Goal: Information Seeking & Learning: Check status

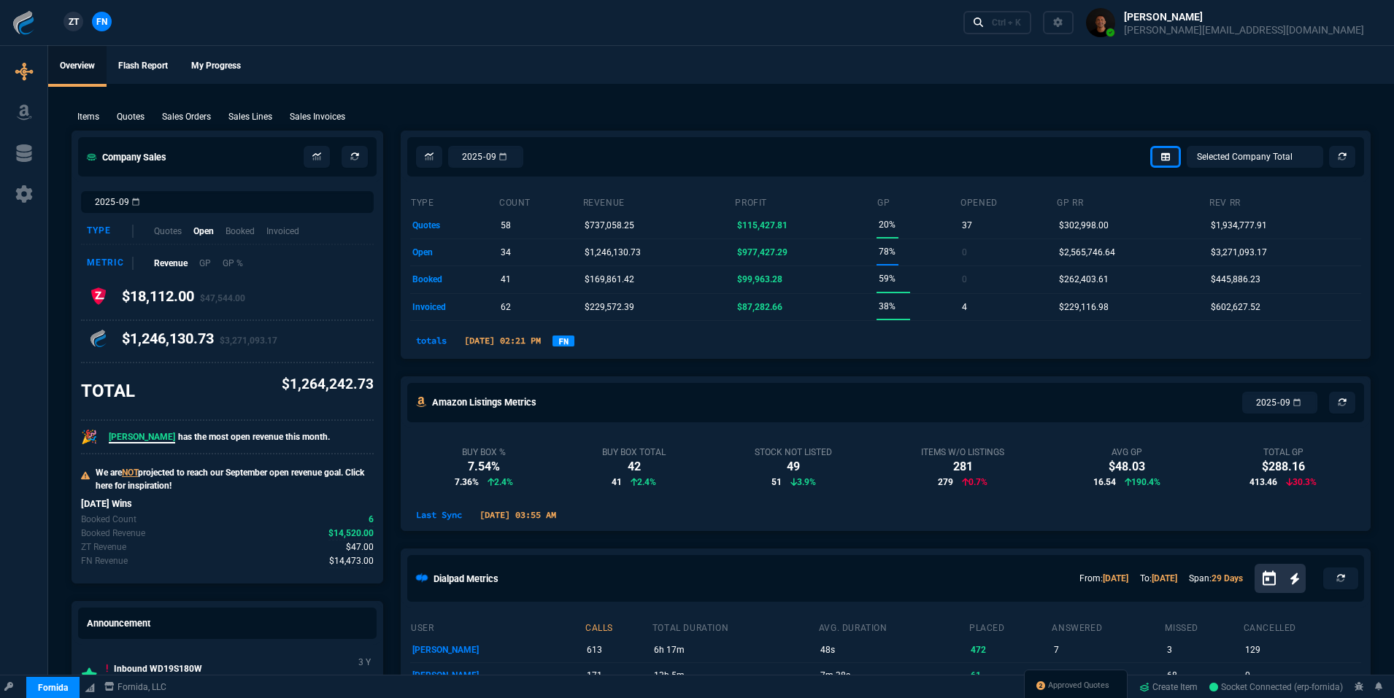
select select "18: totals"
select select
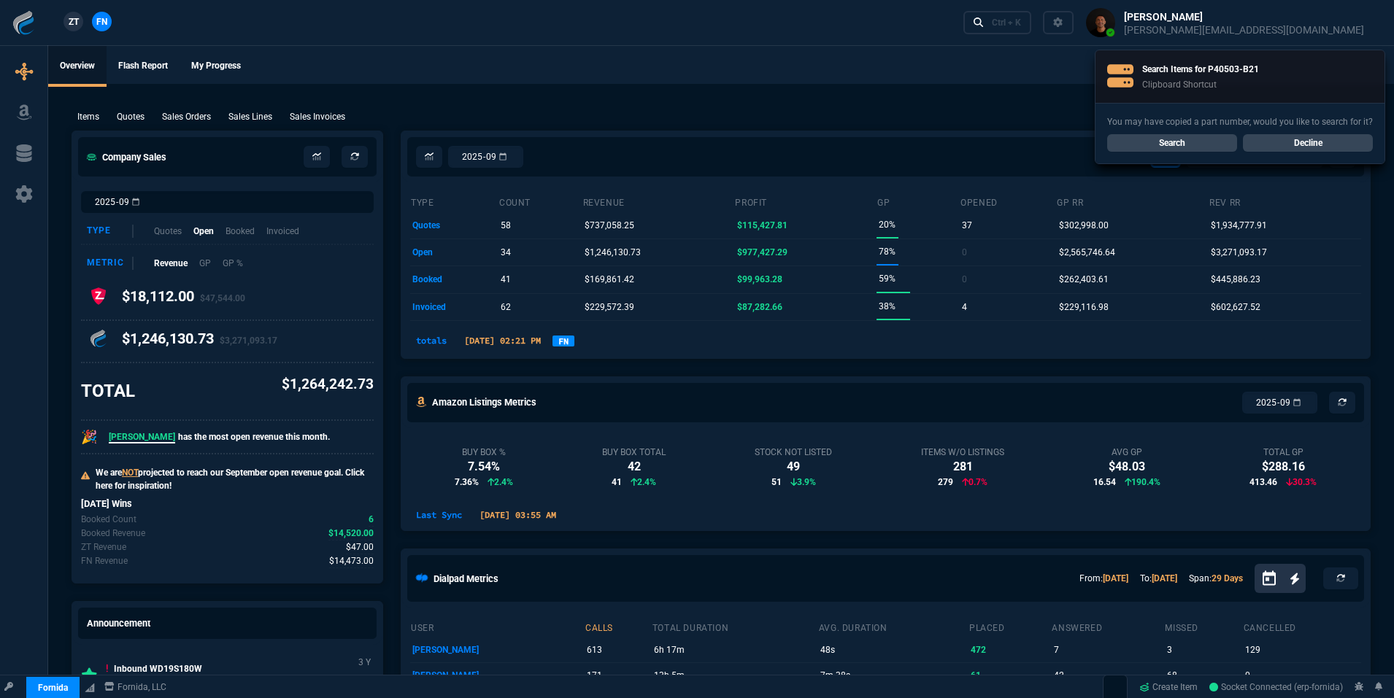
click at [1183, 143] on link "Search" at bounding box center [1172, 143] width 130 height 18
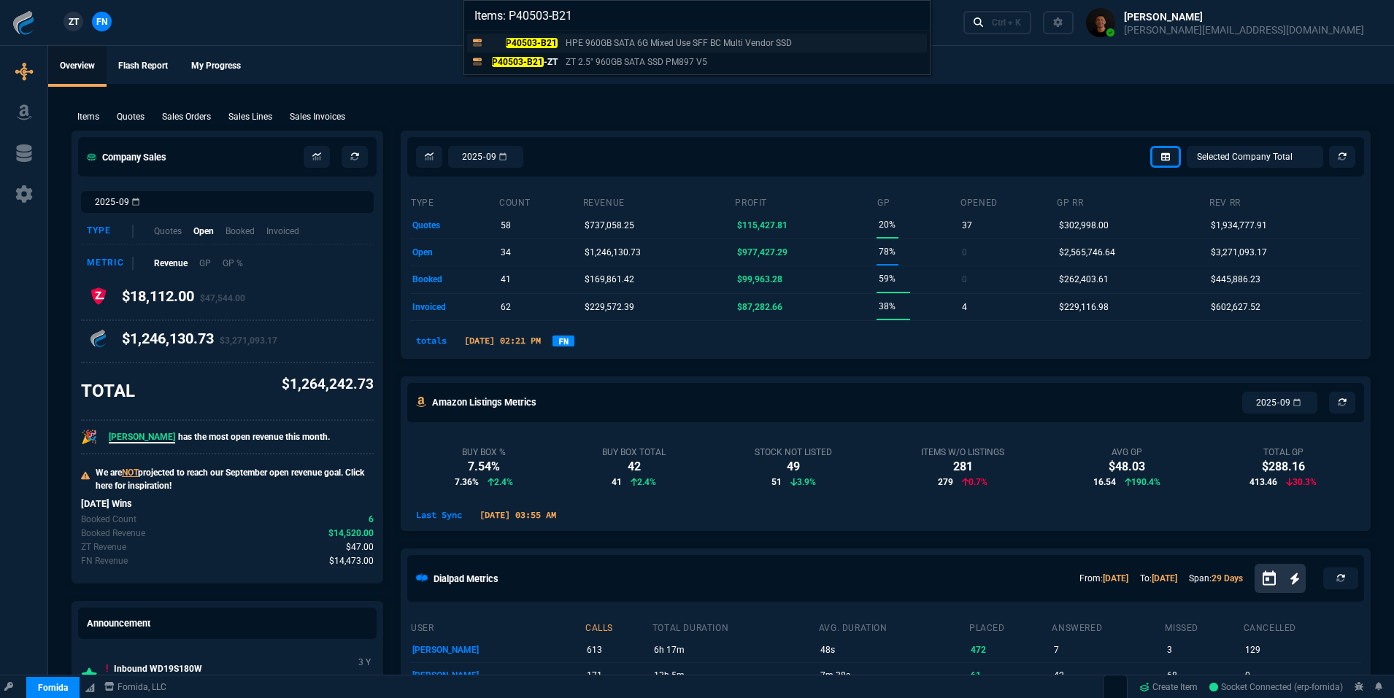
click at [593, 45] on p "HPE 960GB SATA 6G Mixed Use SFF BC Multi Vendor SSD" at bounding box center [679, 42] width 226 height 13
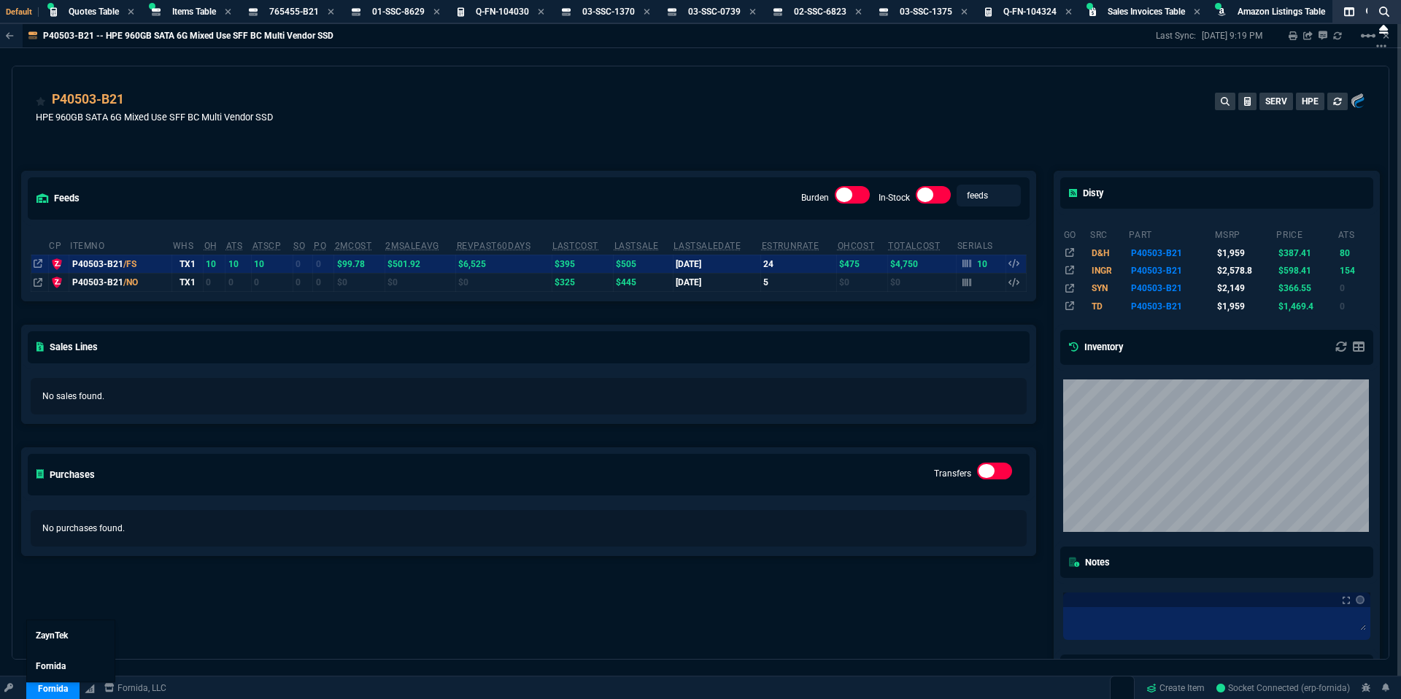
click at [59, 692] on link "Fornida" at bounding box center [52, 689] width 53 height 22
click at [69, 643] on link "ZaynTek" at bounding box center [71, 635] width 88 height 31
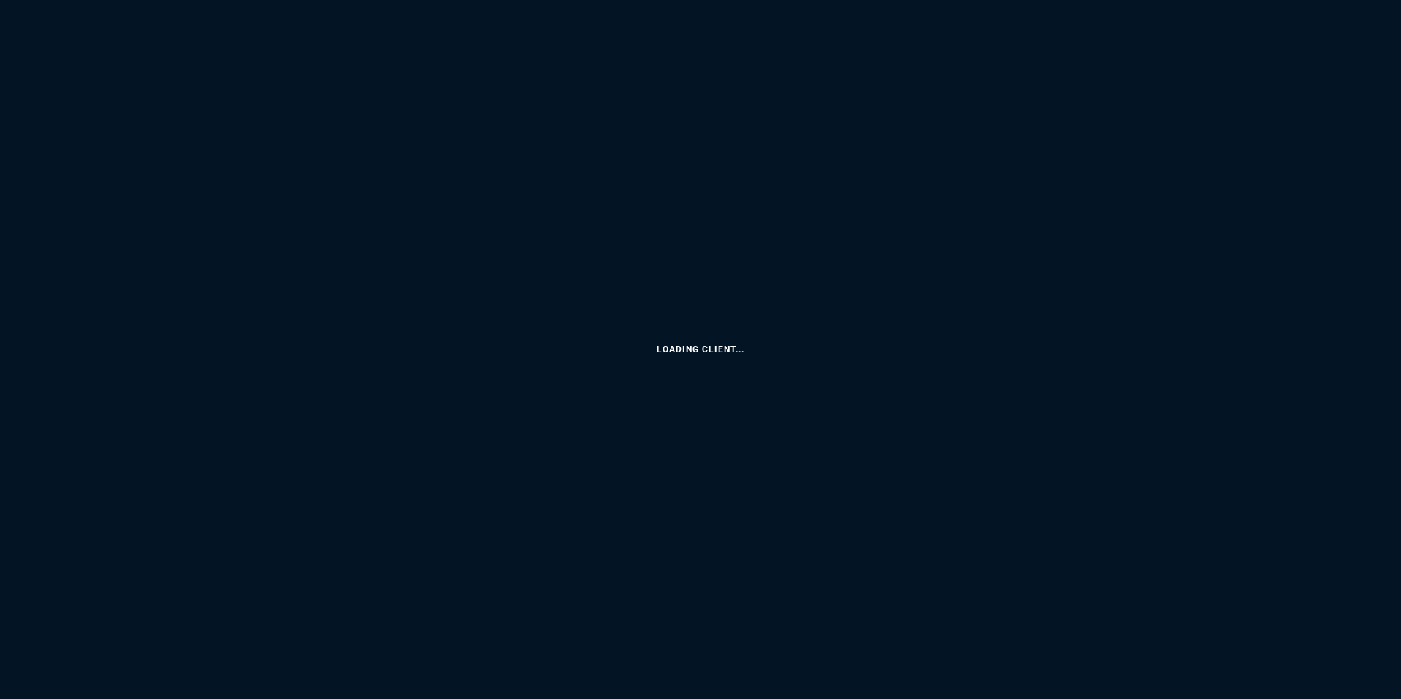
select select "18: totals"
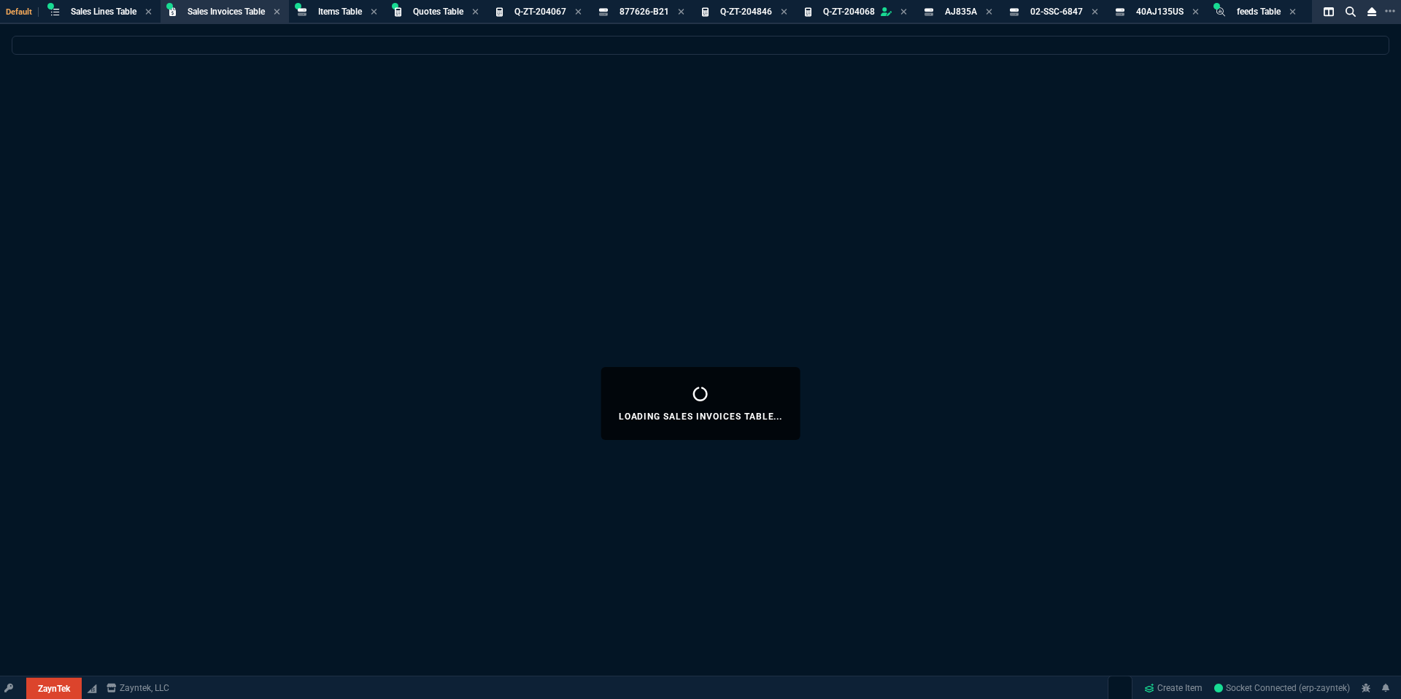
select select
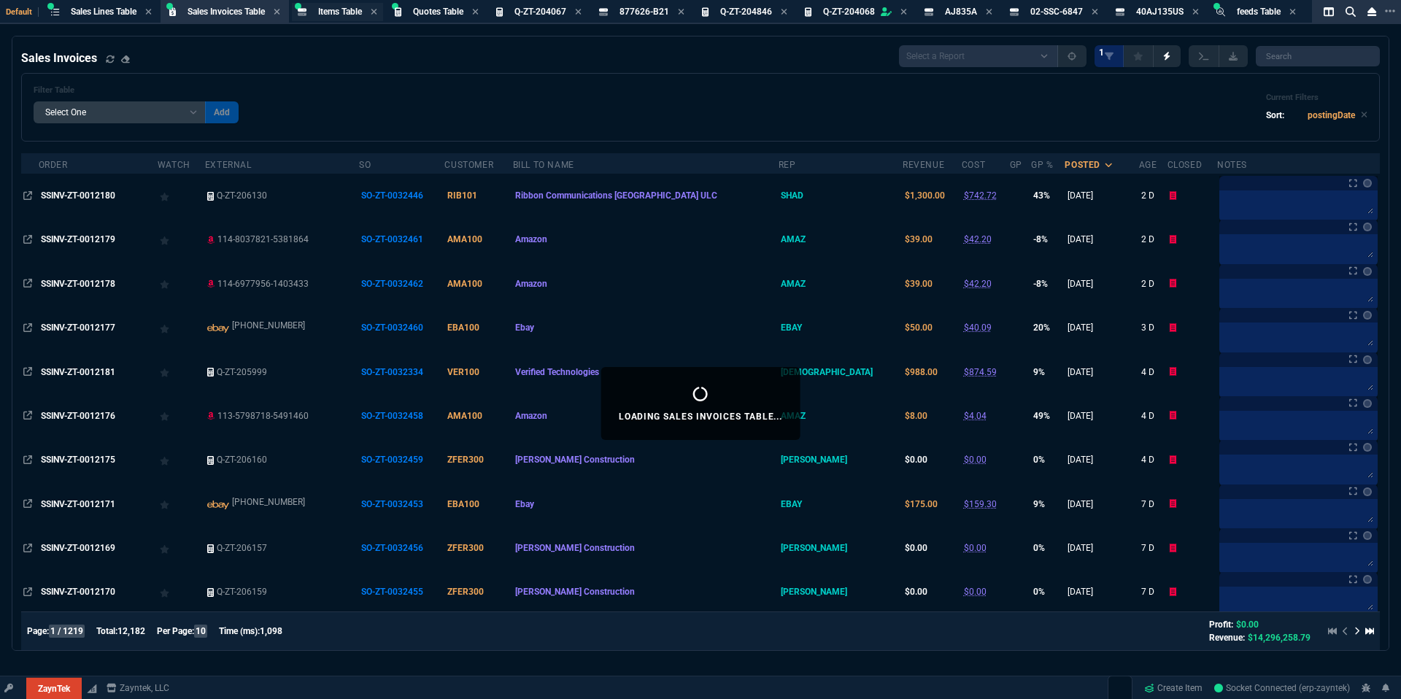
click at [350, 16] on span "Items Table" at bounding box center [340, 12] width 44 height 10
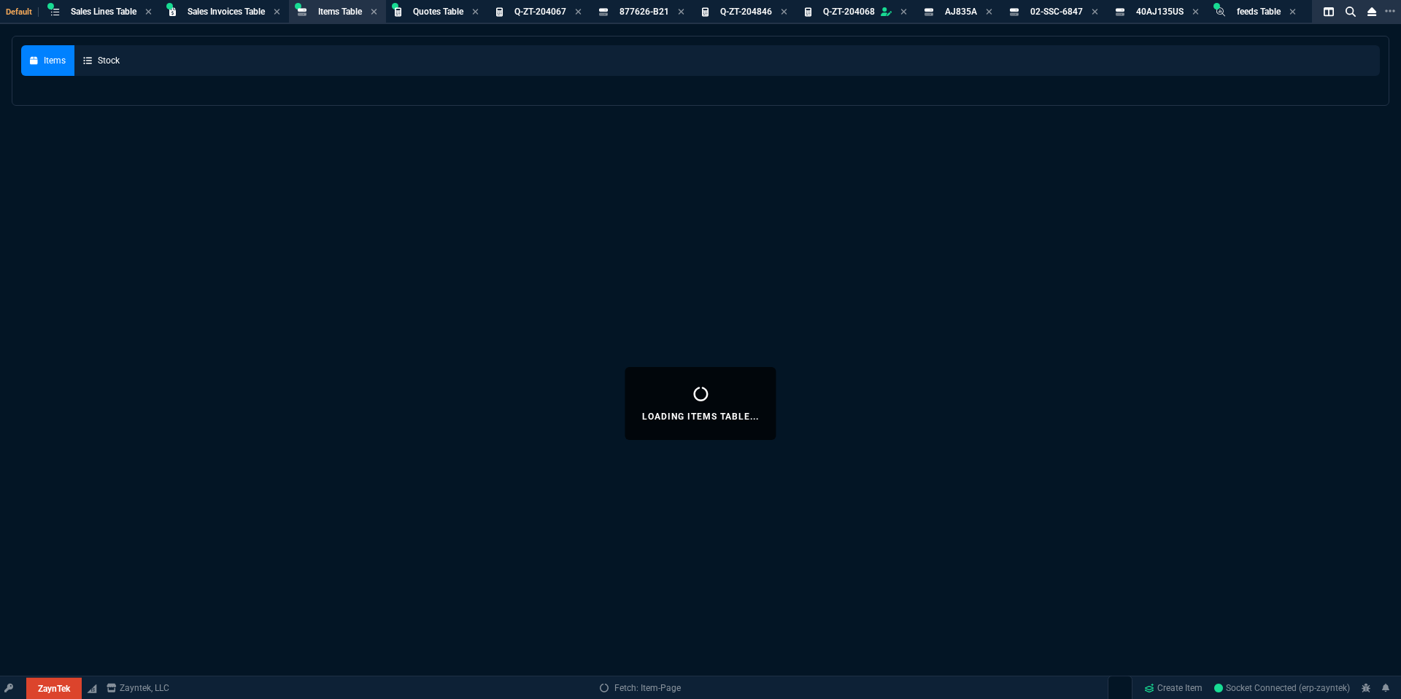
select select
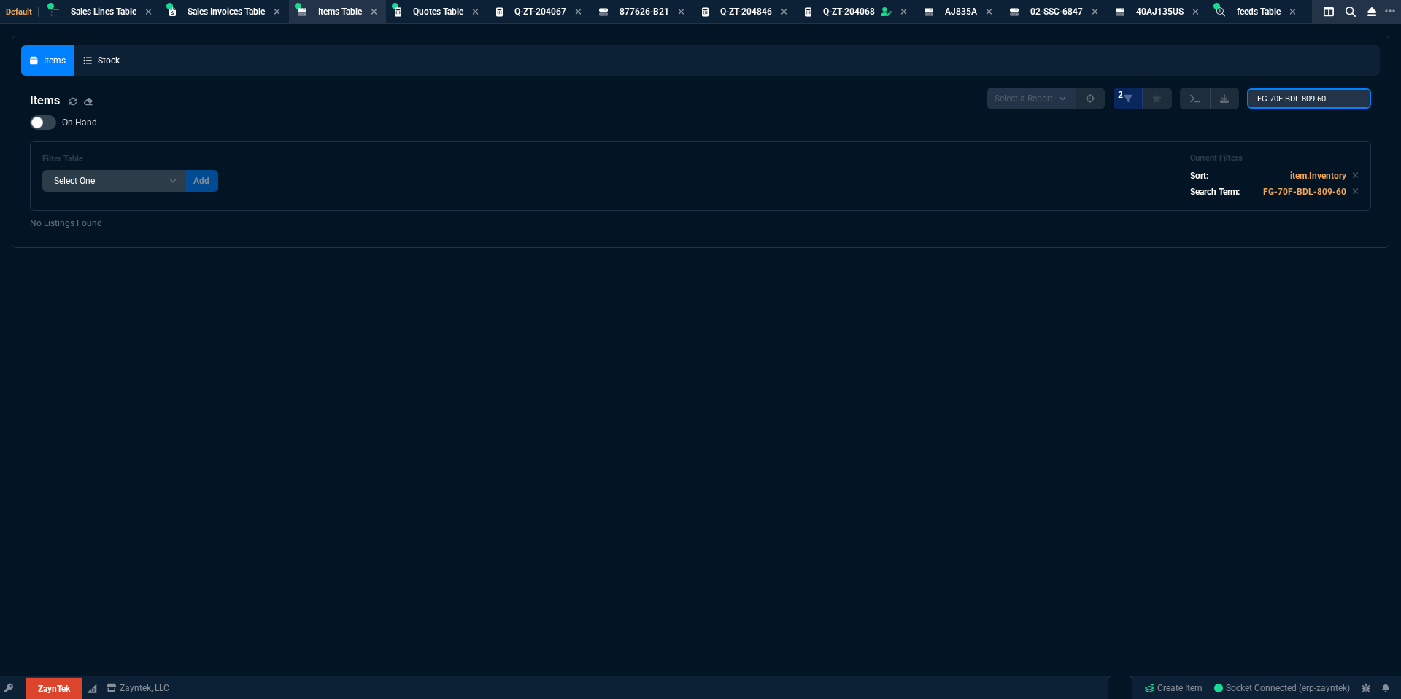
click at [1319, 93] on input "FG-70F-BDL-809-60" at bounding box center [1309, 98] width 124 height 20
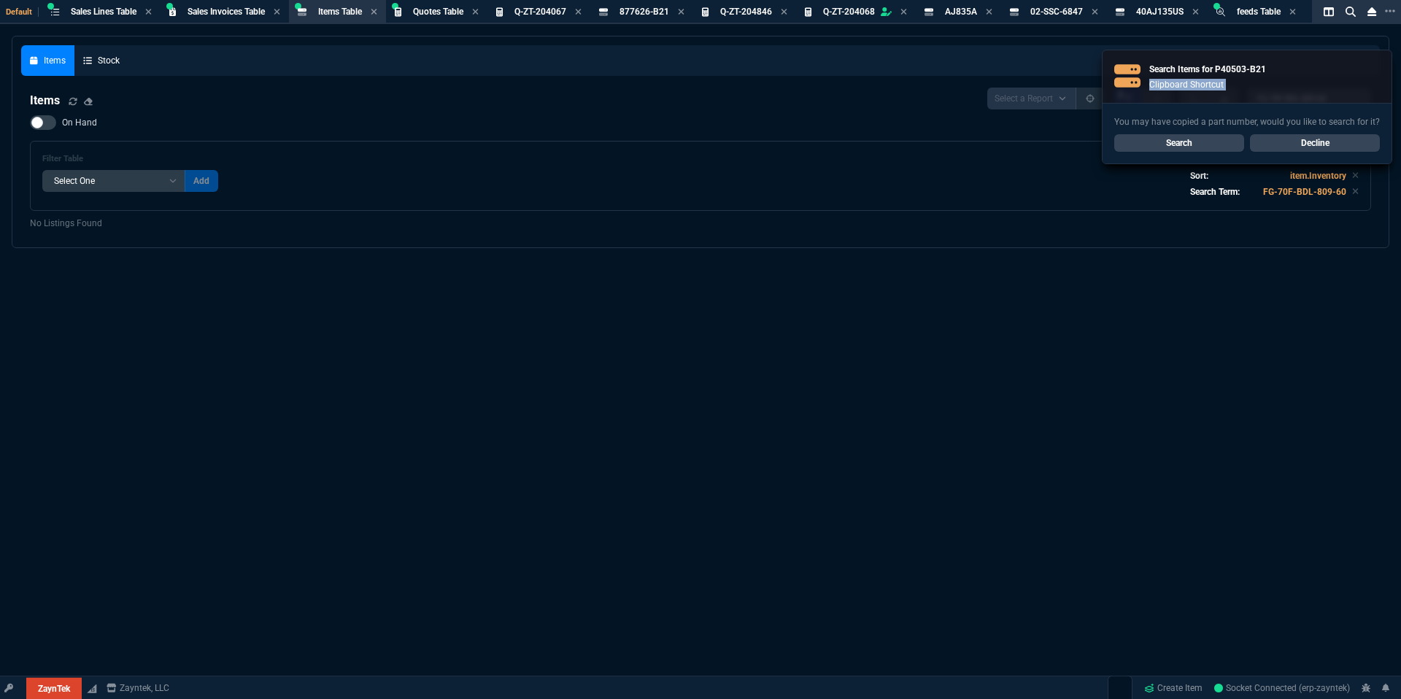
click at [1319, 93] on nx-fornida-cnote "Search Items for P40503-B21 Clipboard Shortcut You may have copied a part numbe…" at bounding box center [1247, 107] width 290 height 115
click at [1319, 93] on div "Search Items for P40503-B21 Clipboard Shortcut" at bounding box center [1247, 76] width 289 height 53
click at [1174, 139] on link "Search" at bounding box center [1179, 143] width 130 height 18
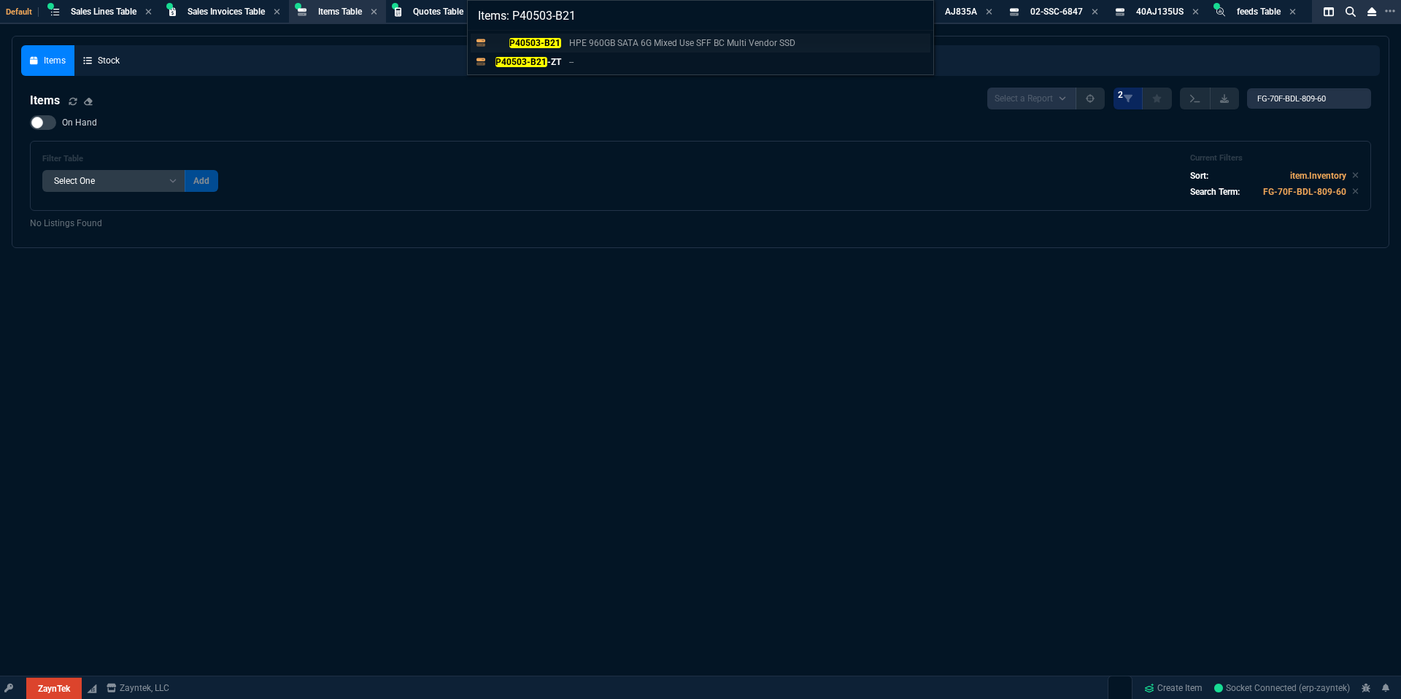
click at [547, 39] on mark "P40503-B21" at bounding box center [535, 43] width 52 height 10
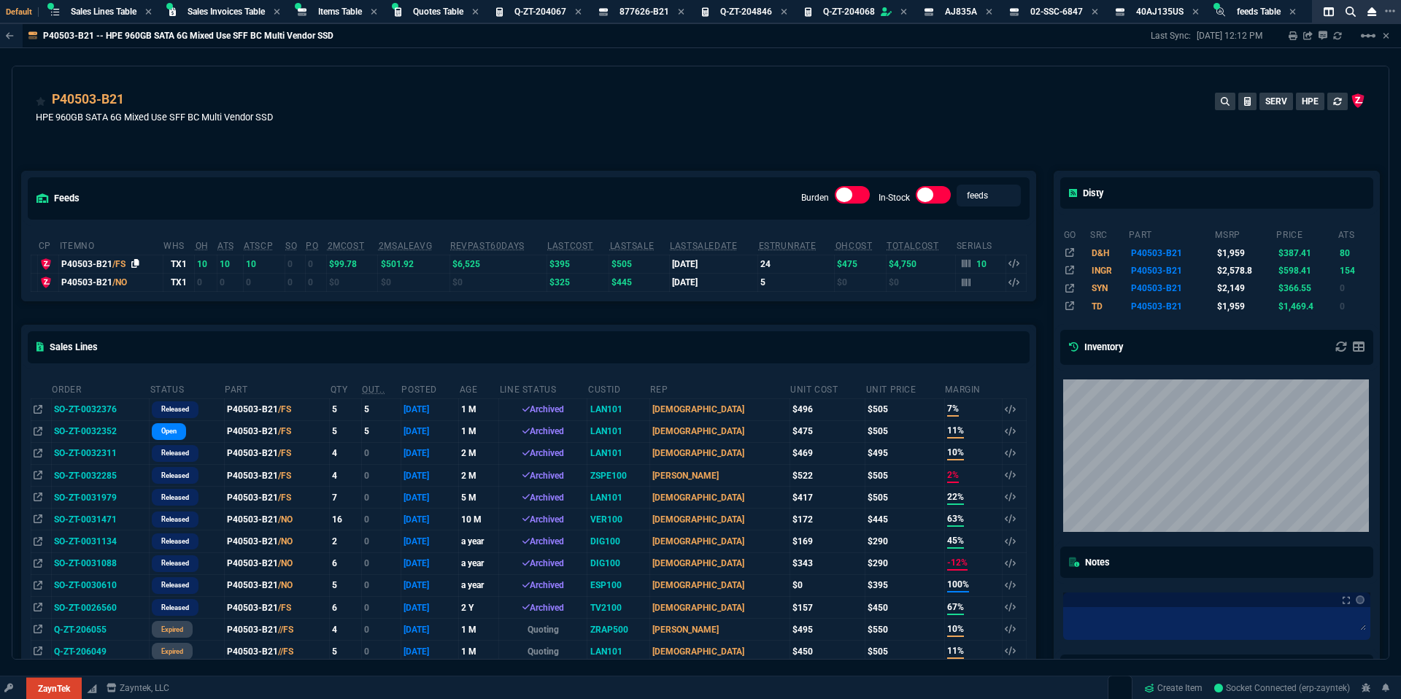
click at [137, 264] on icon at bounding box center [135, 263] width 8 height 9
click at [50, 670] on span "Fornida" at bounding box center [51, 666] width 30 height 10
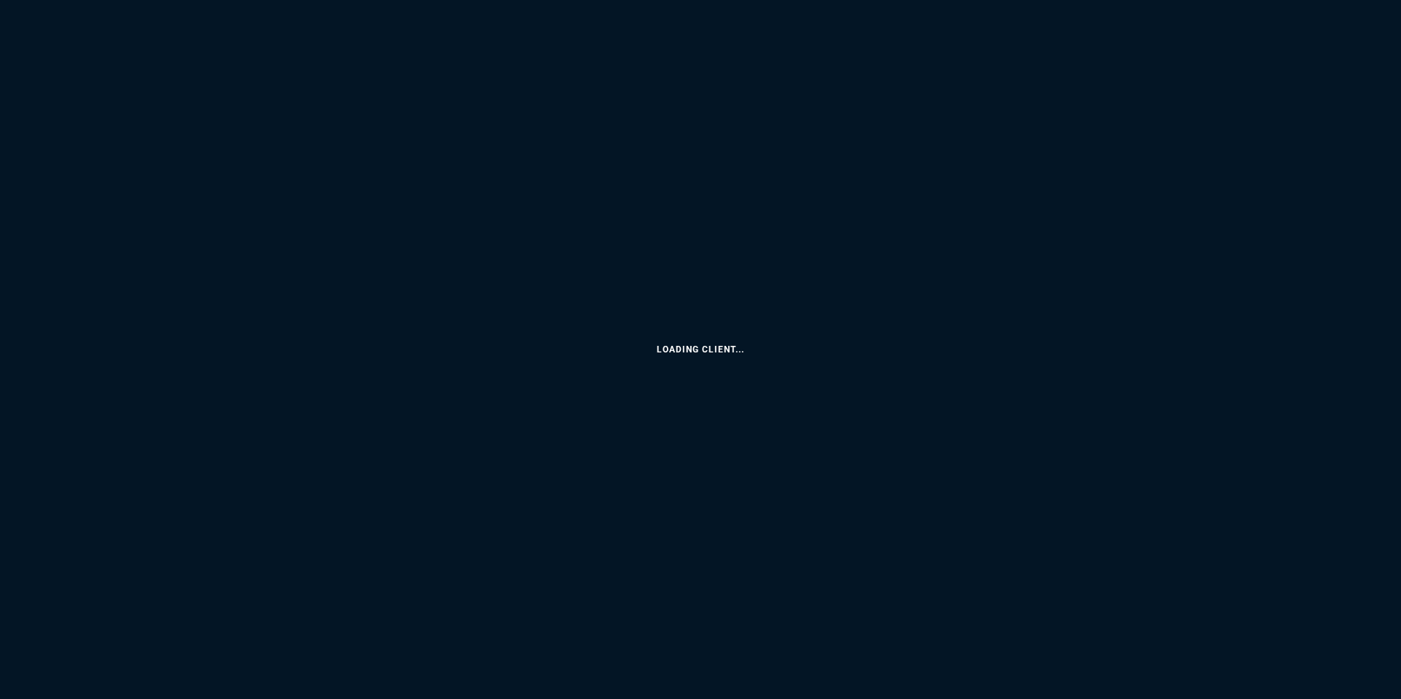
select select "18: totals"
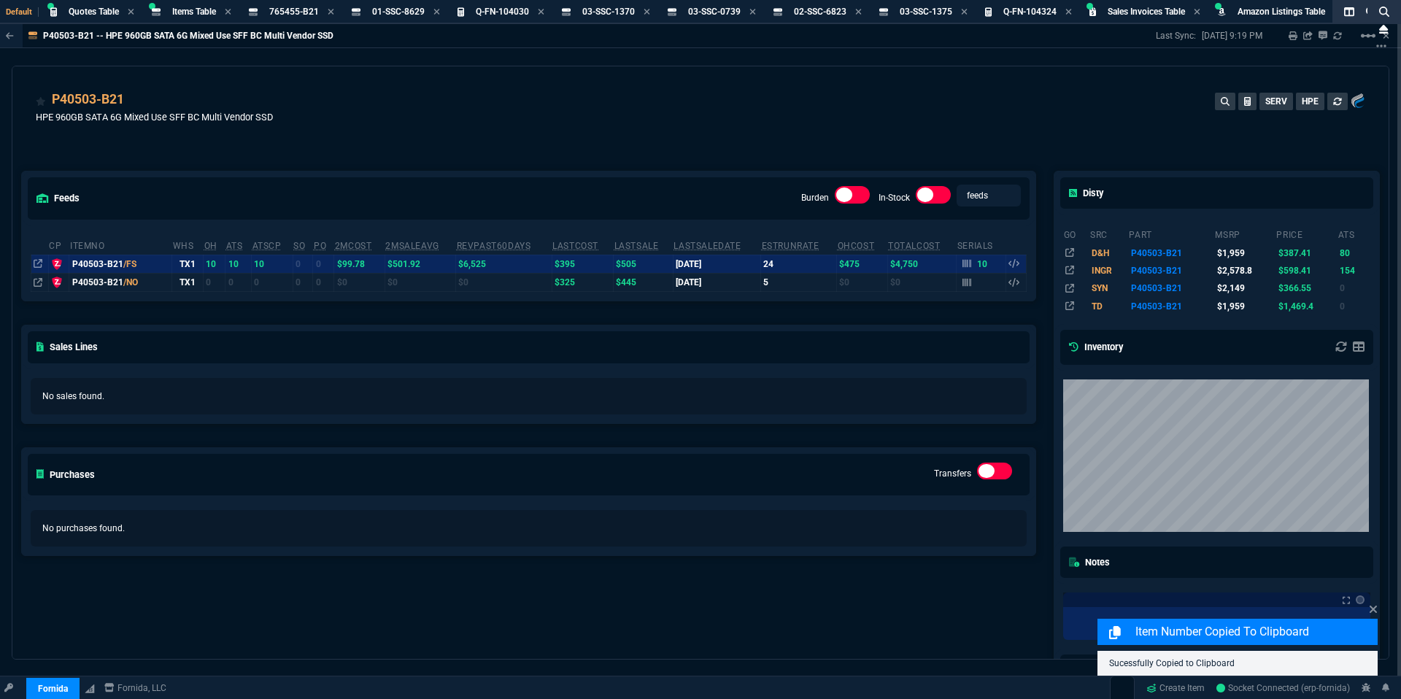
click at [439, 123] on div "P40503-B21 HPE 960GB SATA 6G Mixed Use SFF BC Multi Vendor SSD SERV HPE" at bounding box center [701, 116] width 1330 height 52
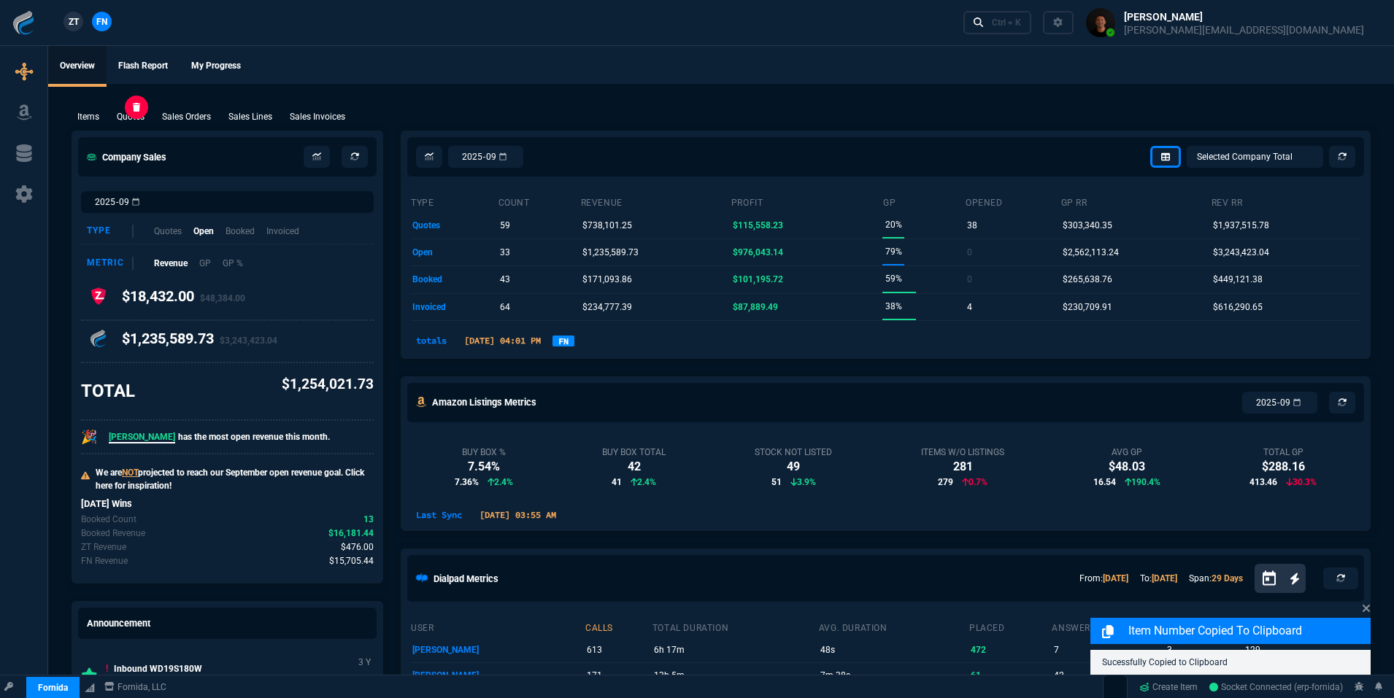
click at [127, 118] on p "Quotes" at bounding box center [131, 116] width 28 height 13
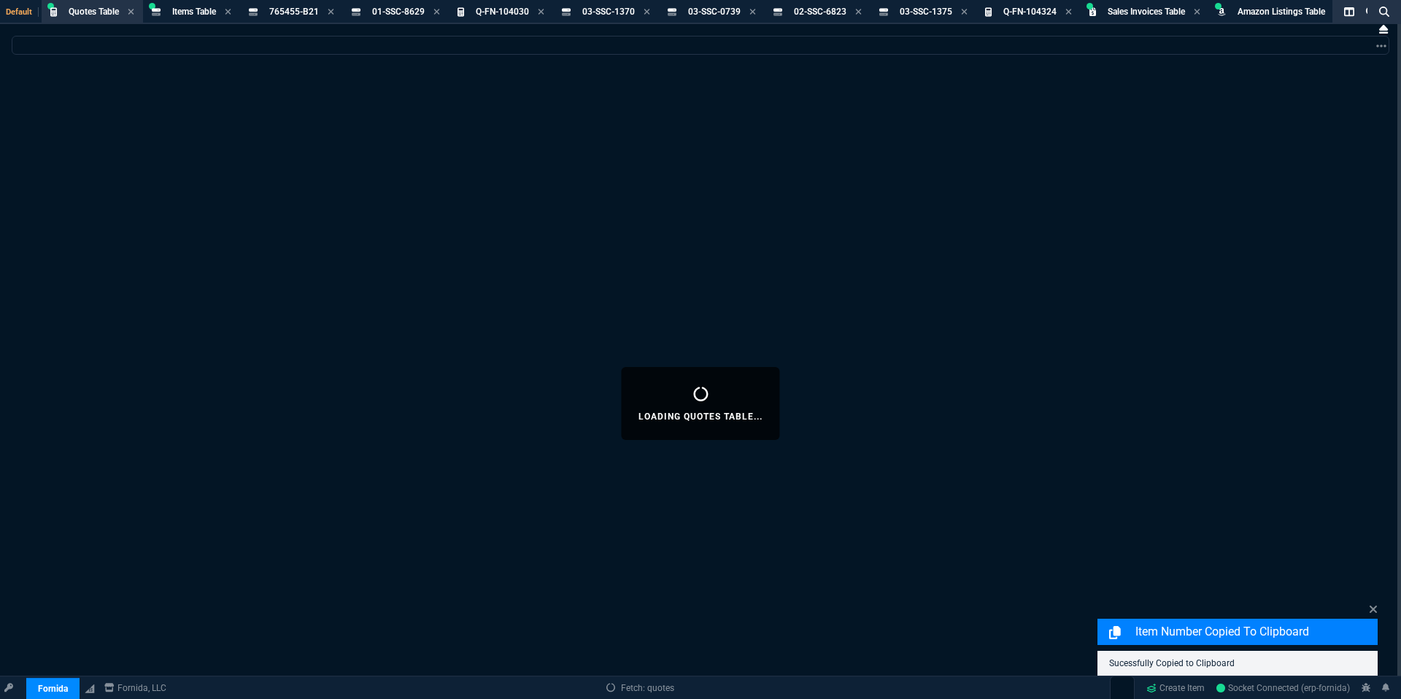
select select
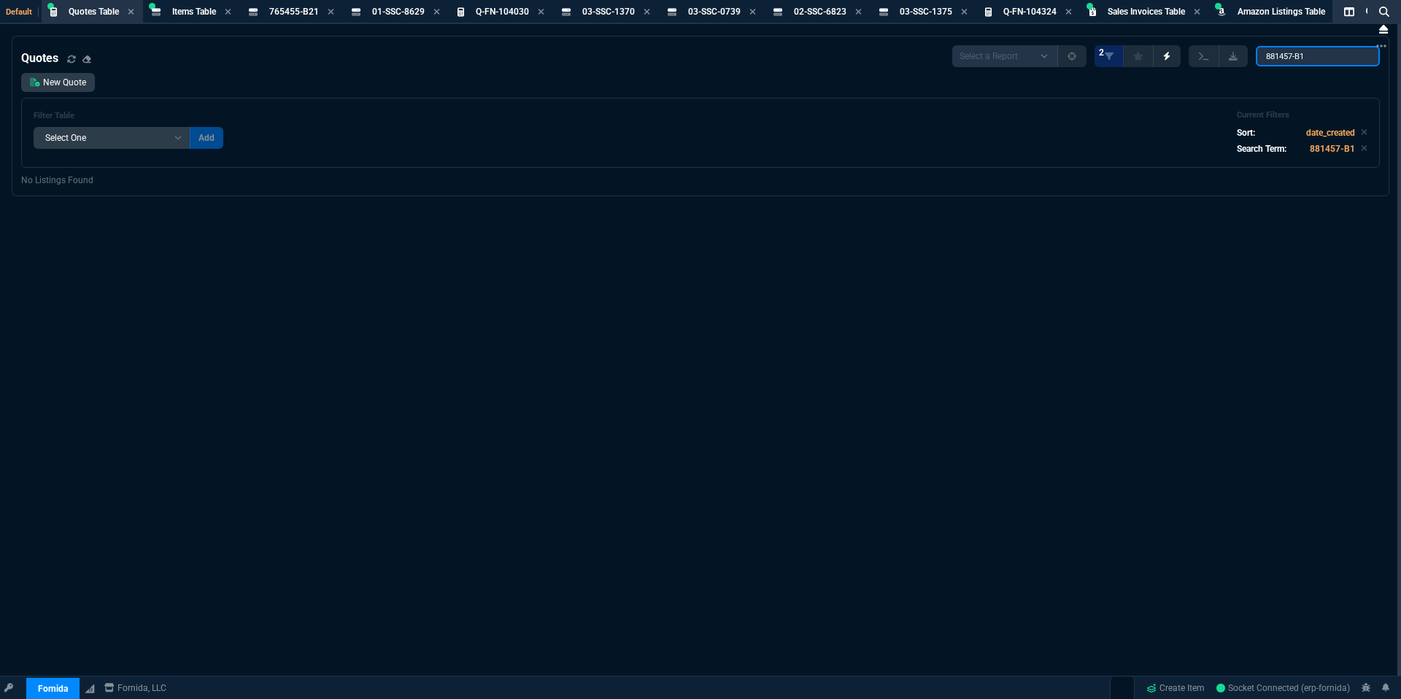
click at [1316, 53] on input "881457-B1" at bounding box center [1318, 56] width 124 height 20
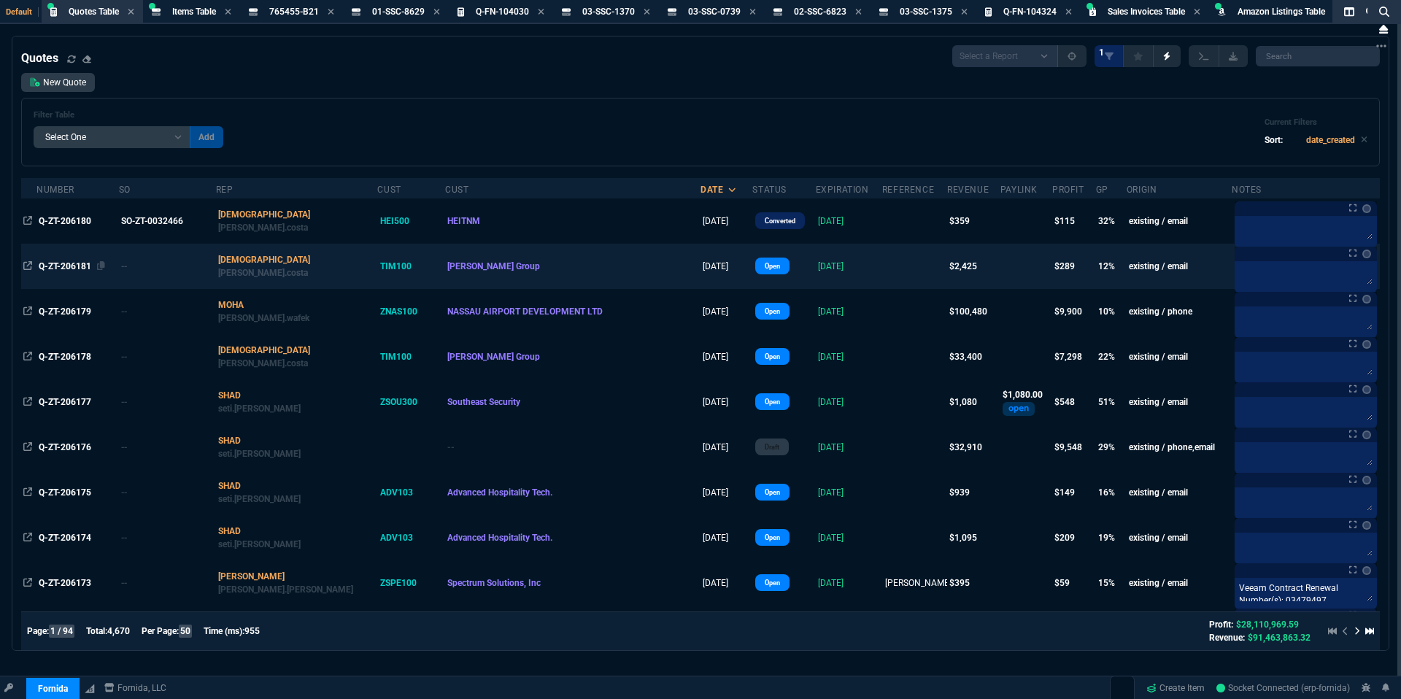
click at [55, 272] on div "Q-ZT-206181" at bounding box center [77, 266] width 77 height 13
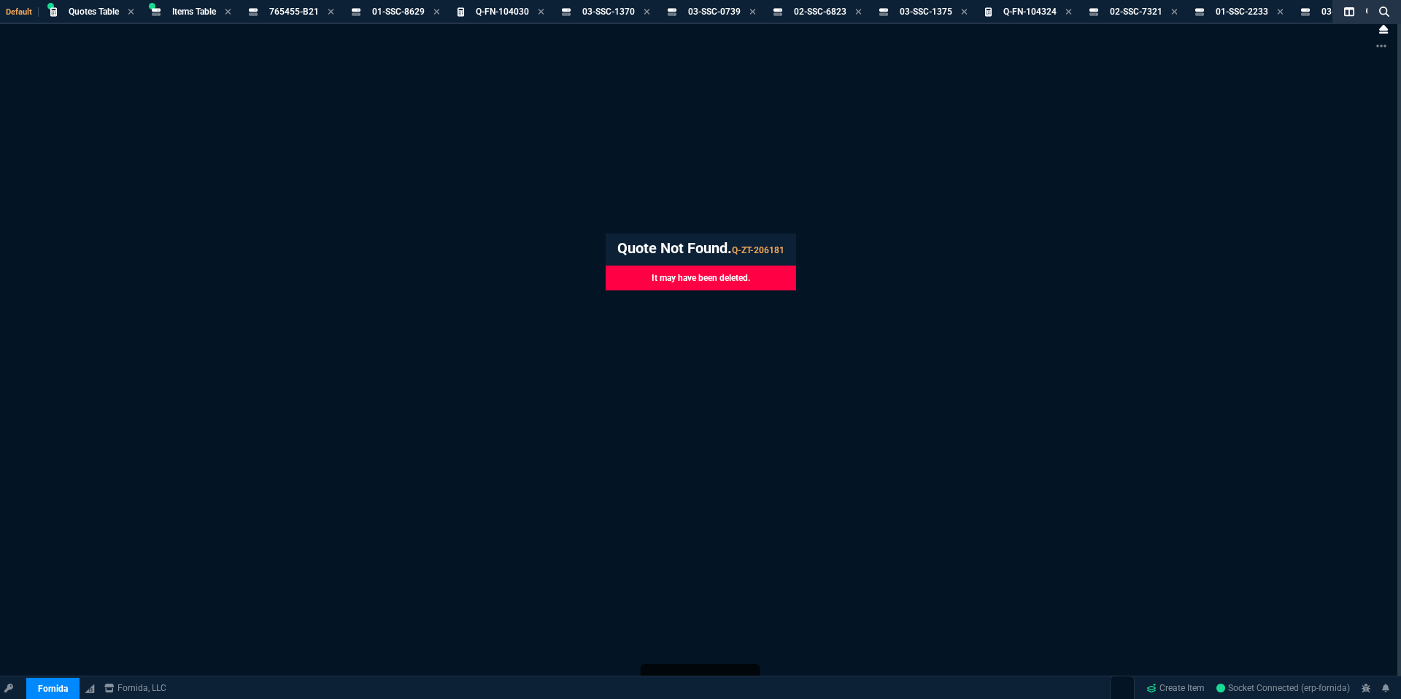
click at [672, 186] on div "Default Quotes Table Quote Items Table Item 765455-B21 Item 01-SSC-8629 Item Q-…" at bounding box center [700, 466] width 1401 height 933
click at [430, 174] on div "Default Quotes Table Quote Items Table Item 765455-B21 Item 01-SSC-8629 Item Q-…" at bounding box center [700, 466] width 1401 height 933
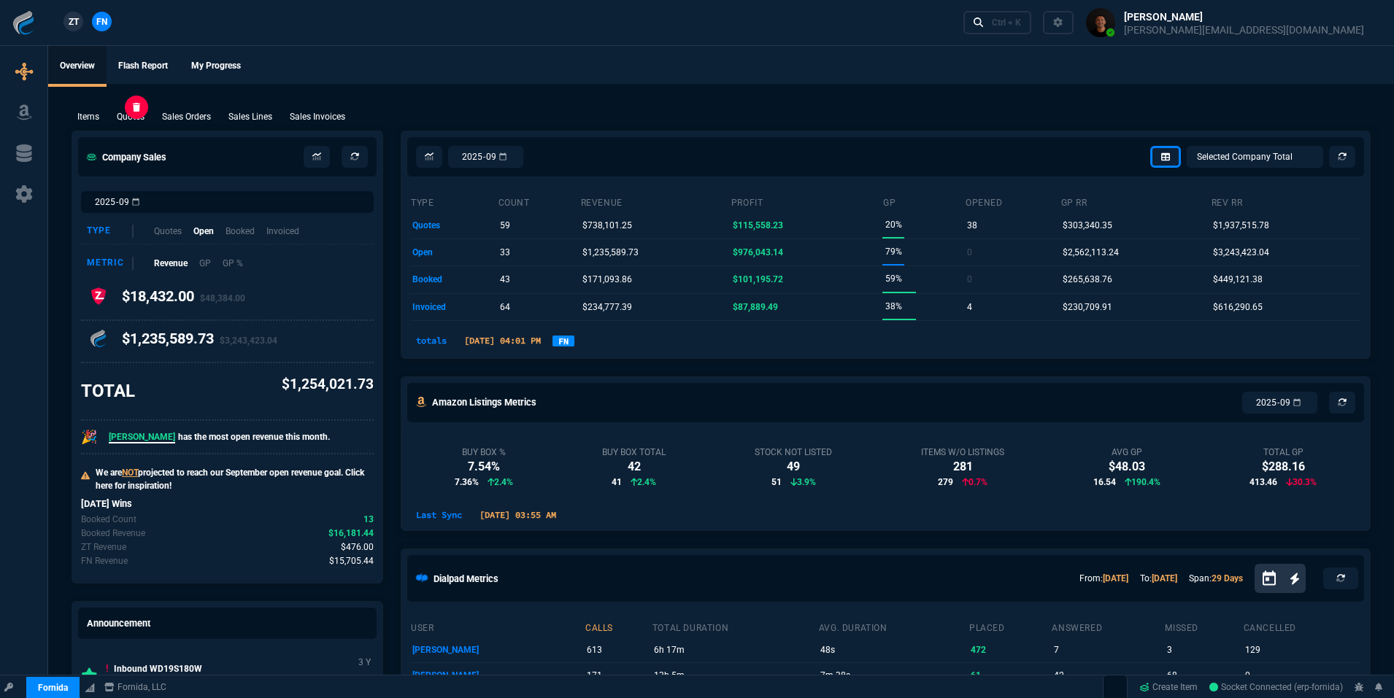
click at [124, 117] on p "Quotes" at bounding box center [131, 116] width 28 height 13
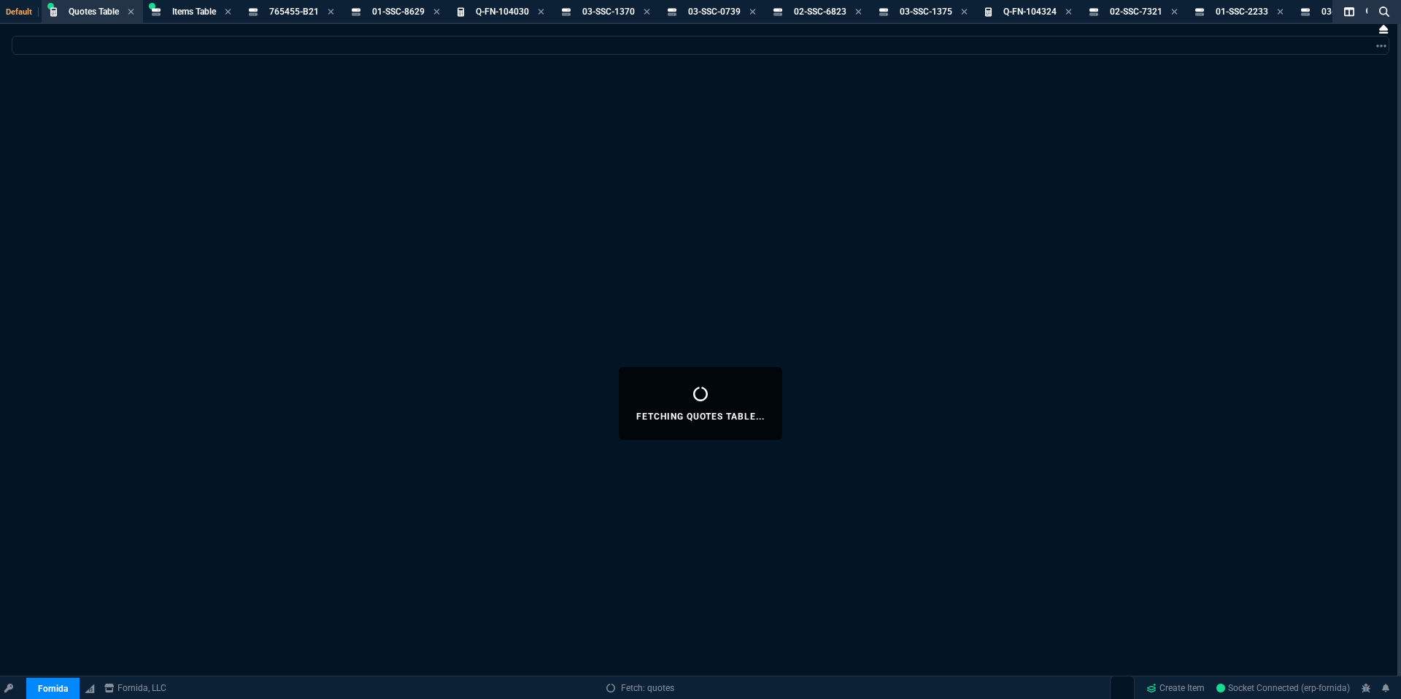
select select
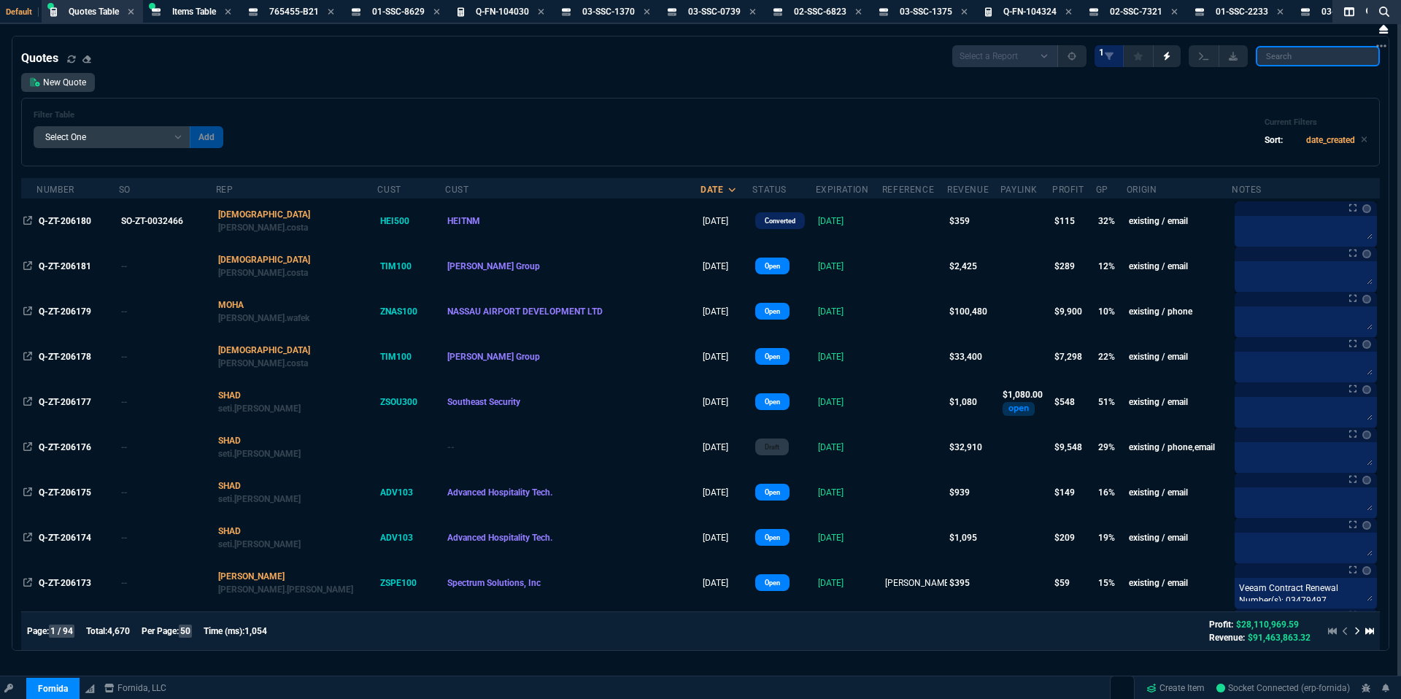
click at [1324, 59] on input "search" at bounding box center [1318, 56] width 124 height 20
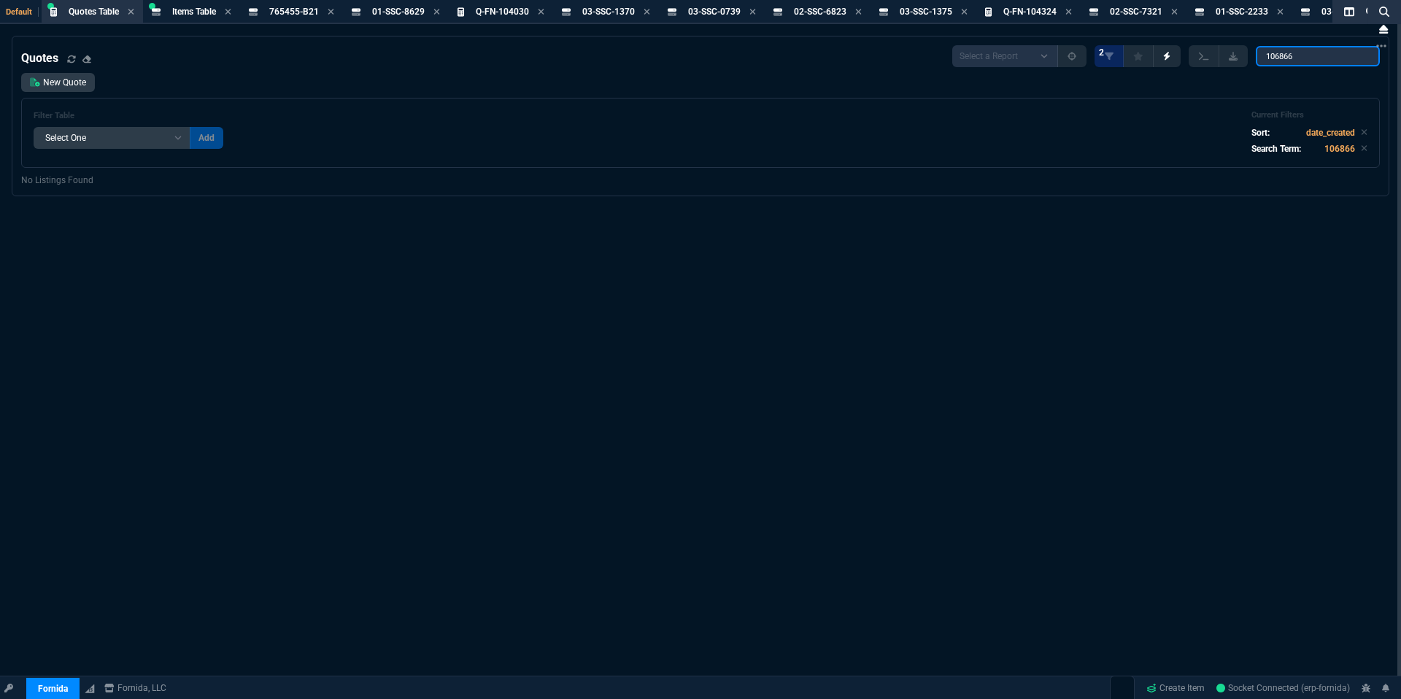
click at [1332, 53] on input "106866" at bounding box center [1318, 56] width 124 height 20
click at [1346, 57] on input "Q-FN-106866" at bounding box center [1318, 56] width 124 height 20
drag, startPoint x: 1345, startPoint y: 60, endPoint x: 1034, endPoint y: 53, distance: 310.9
click at [1033, 23] on div "Default Quotes Table Quote Items Table Item 765455-B21 Item 01-SSC-8629 Item Q-…" at bounding box center [700, 367] width 1401 height 735
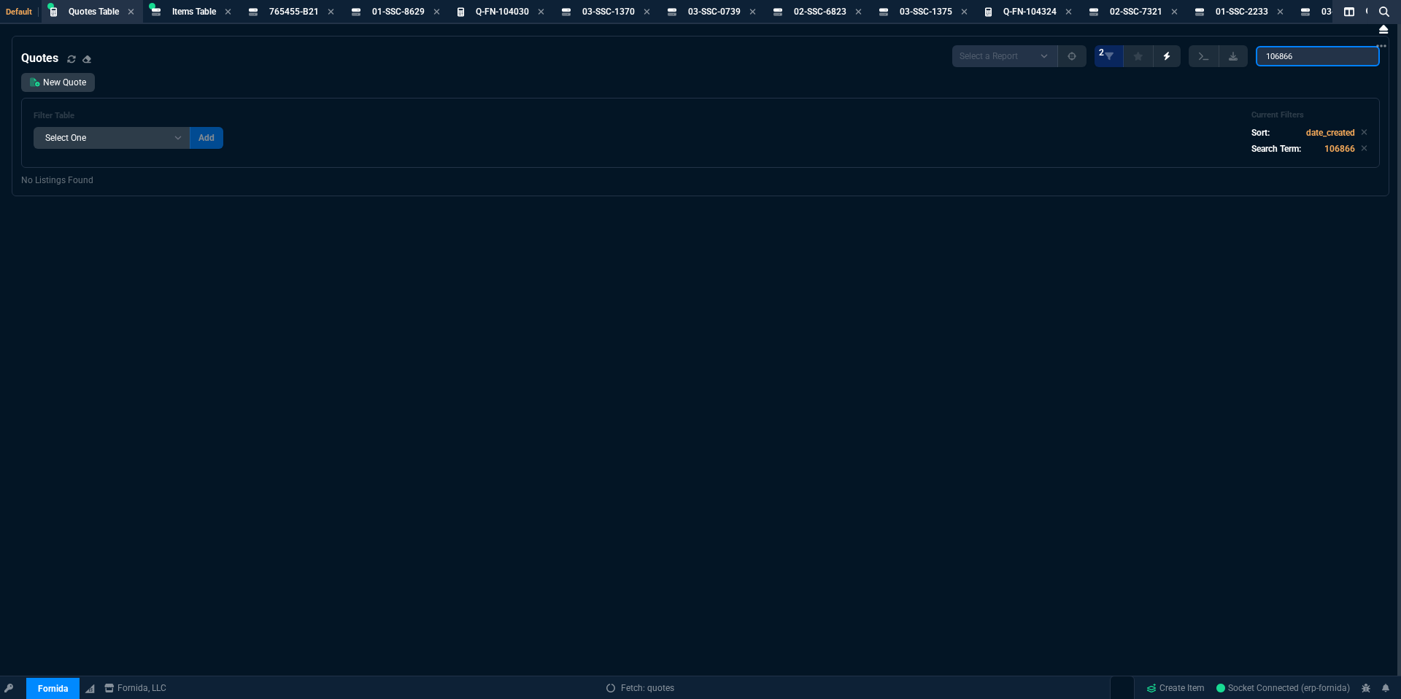
type input "106866"
click at [1327, 51] on input "106866" at bounding box center [1318, 56] width 124 height 20
click at [1308, 50] on input "106866" at bounding box center [1318, 56] width 124 height 20
click at [1328, 58] on input "106866" at bounding box center [1318, 56] width 124 height 20
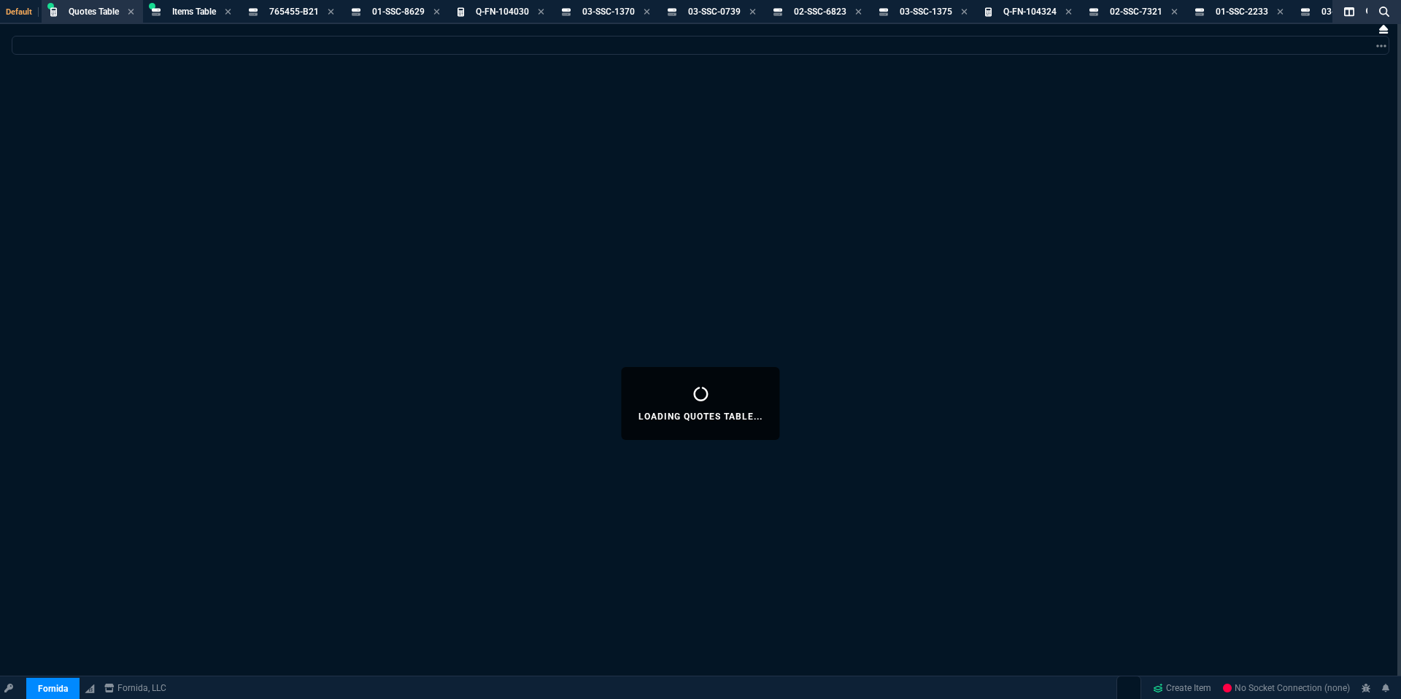
select select "18: totals"
select select
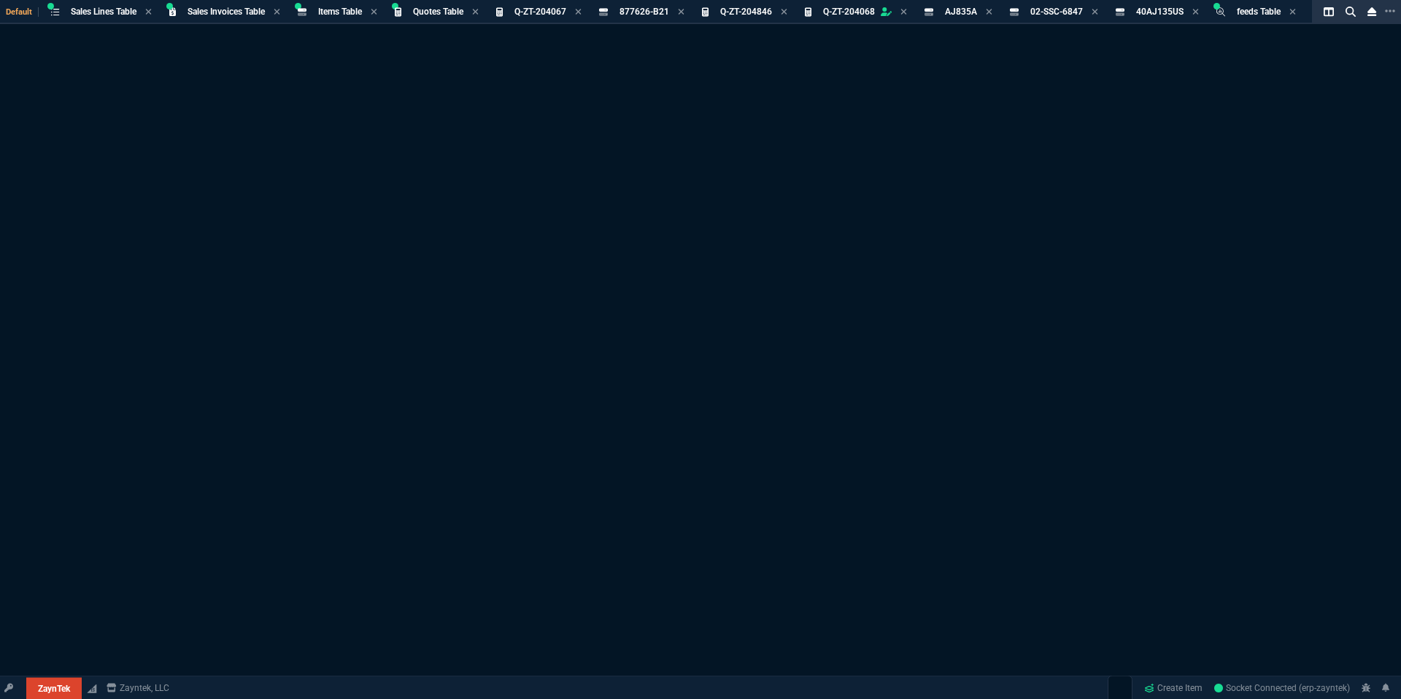
select select "18: totals"
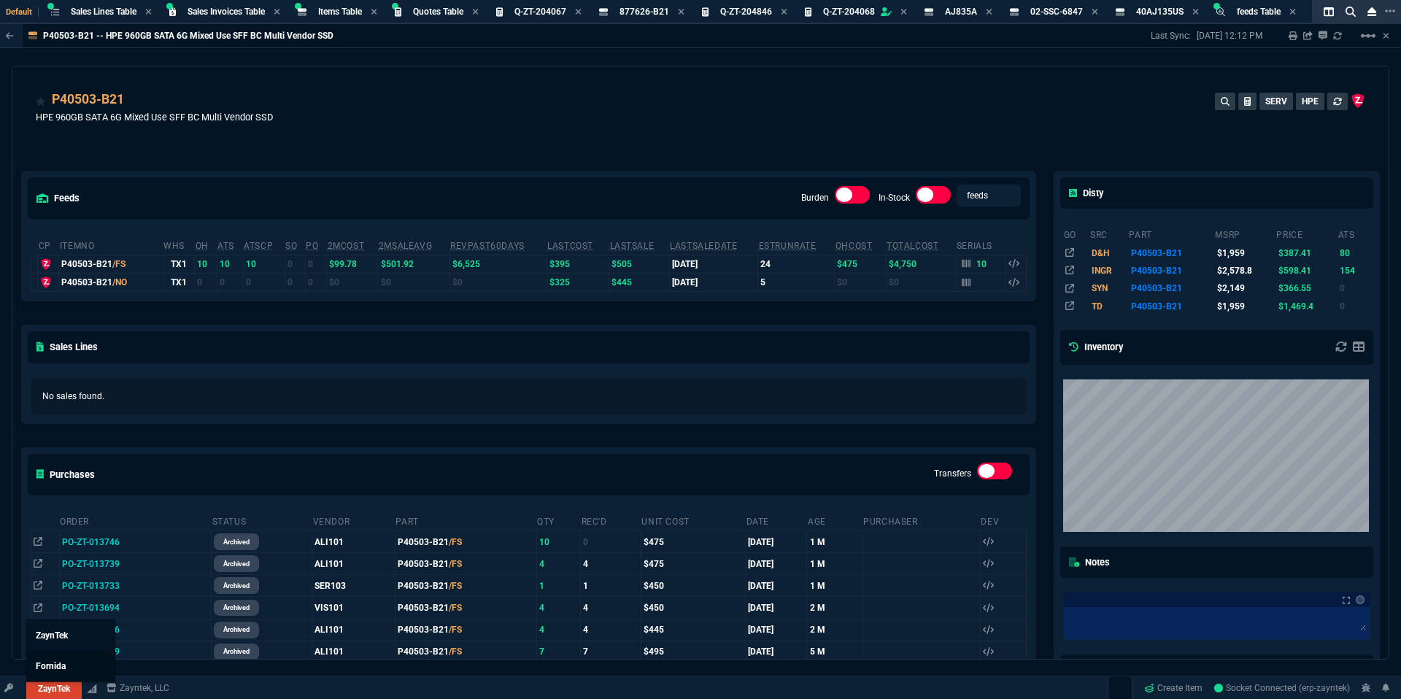
click at [66, 665] on link "Fornida" at bounding box center [71, 666] width 88 height 31
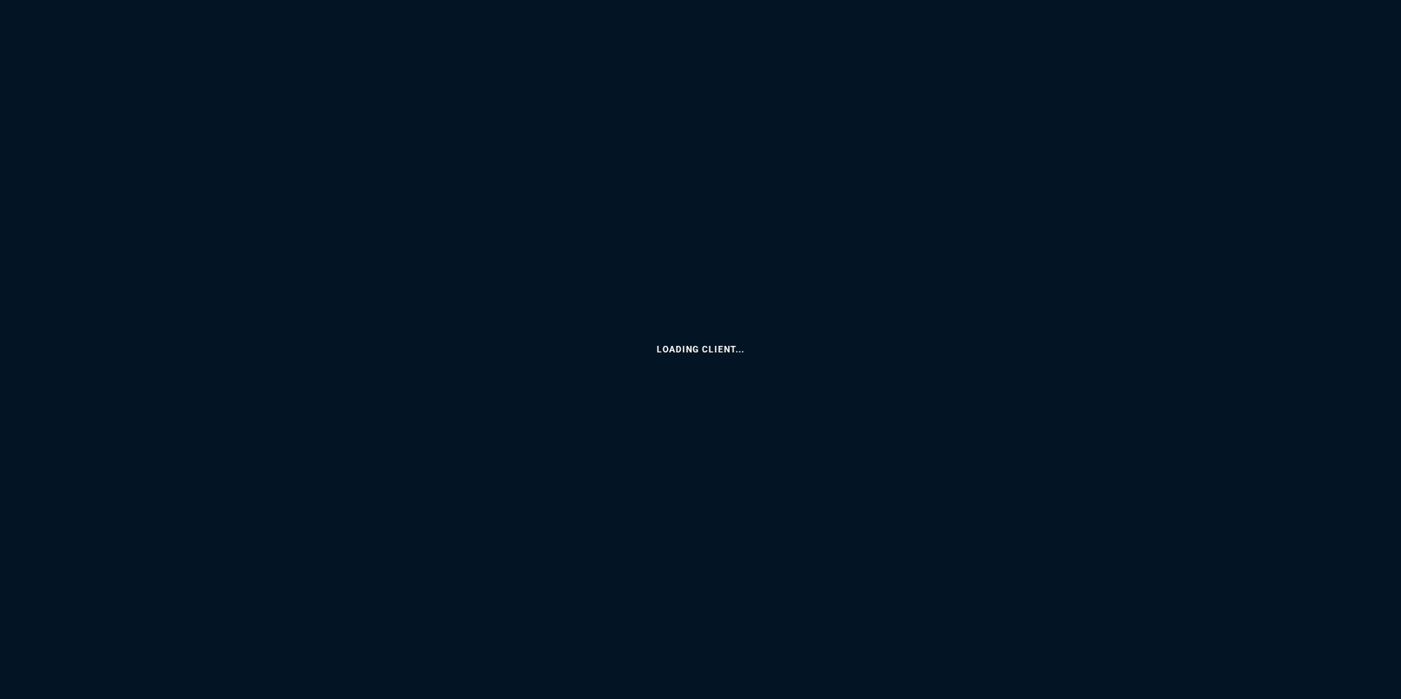
select select "18: totals"
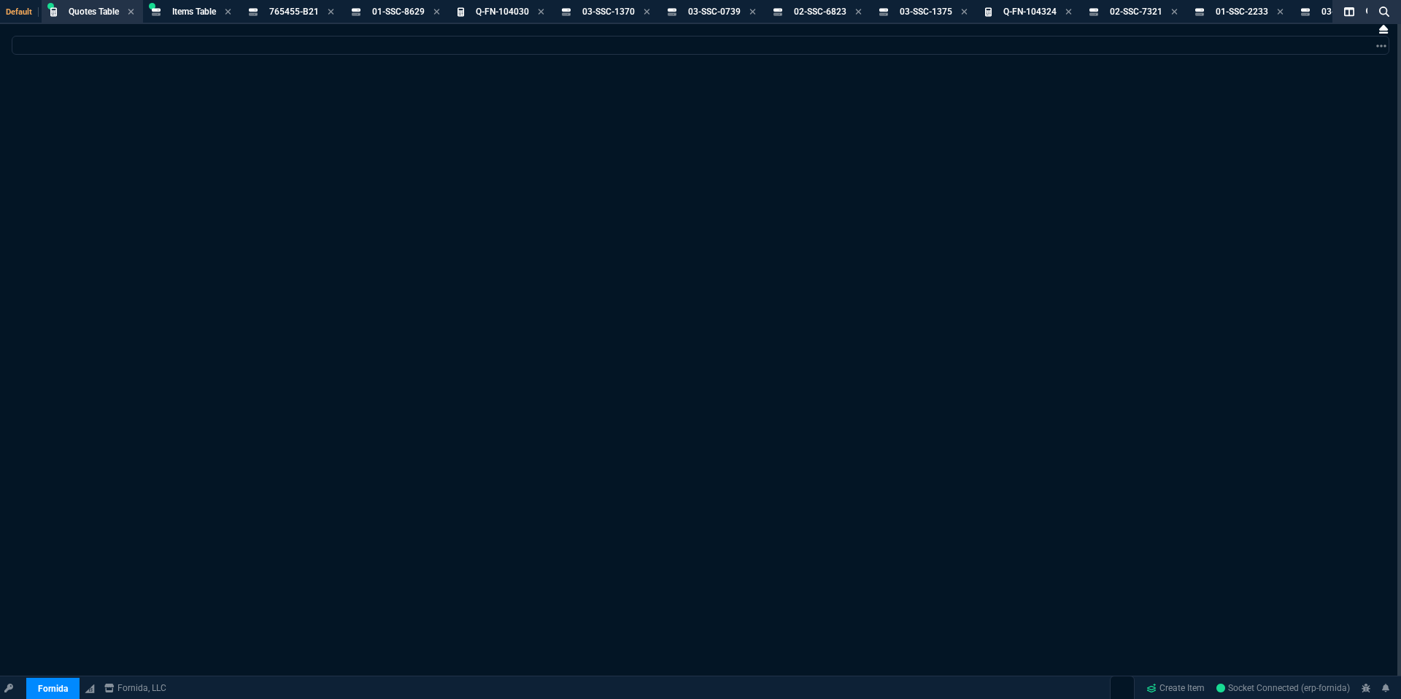
select select
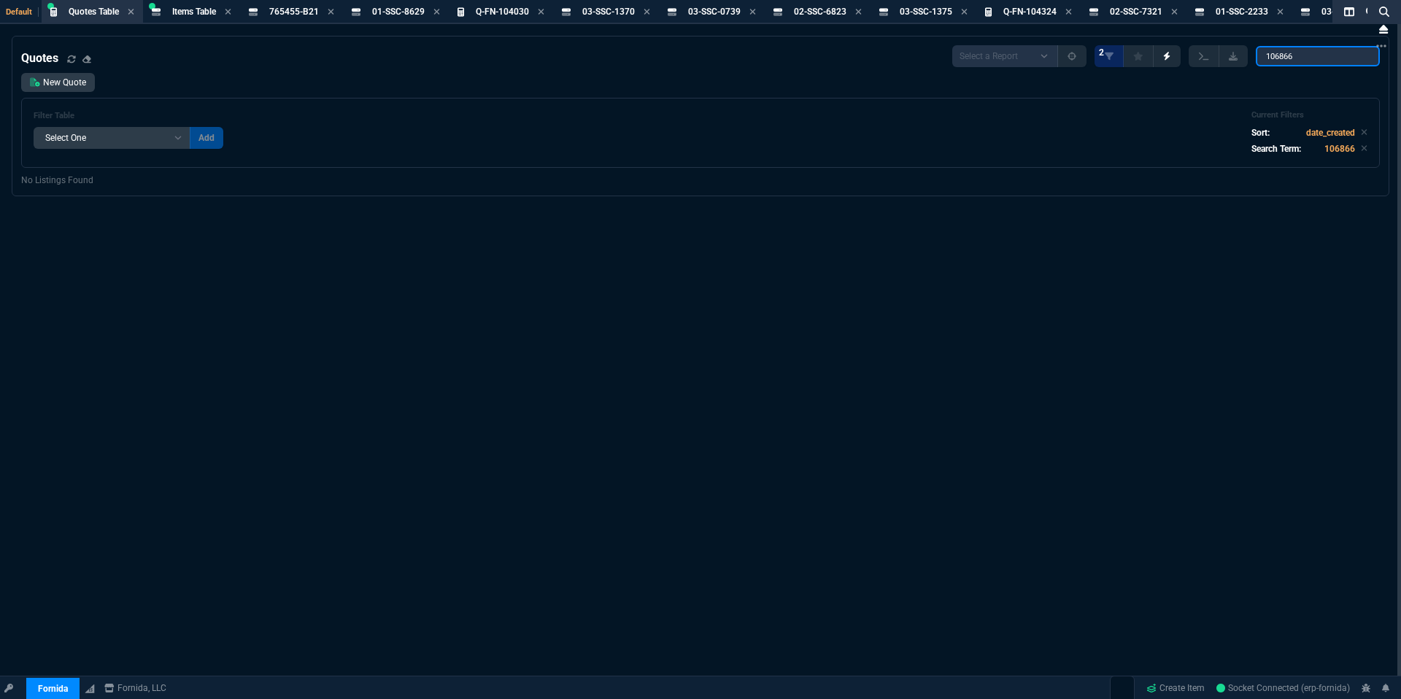
click at [1324, 53] on input "106866" at bounding box center [1318, 56] width 124 height 20
type input "Q-FN-106866"
